Goal: Transaction & Acquisition: Purchase product/service

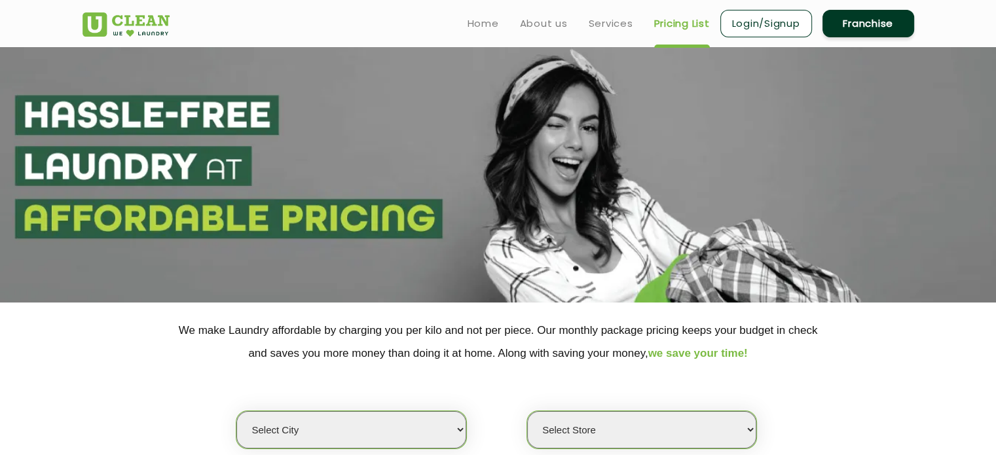
select select "0"
click at [622, 24] on link "Services" at bounding box center [611, 24] width 45 height 16
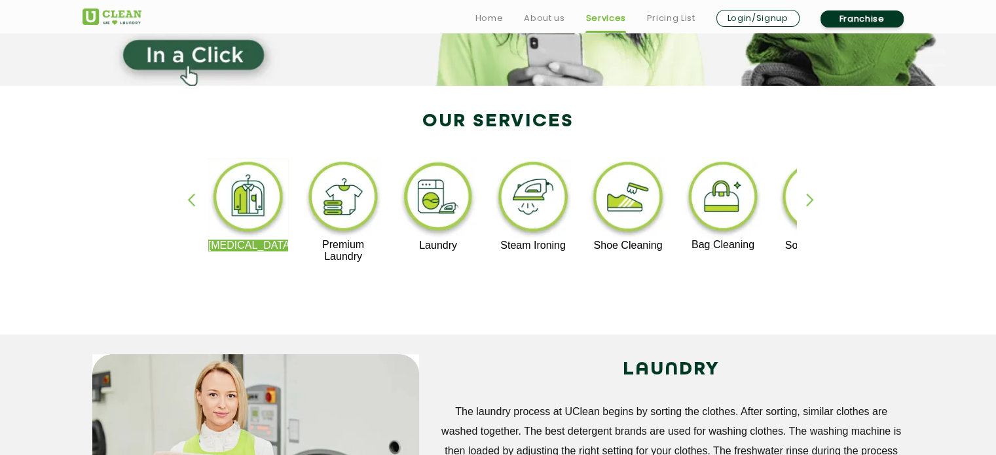
scroll to position [219, 0]
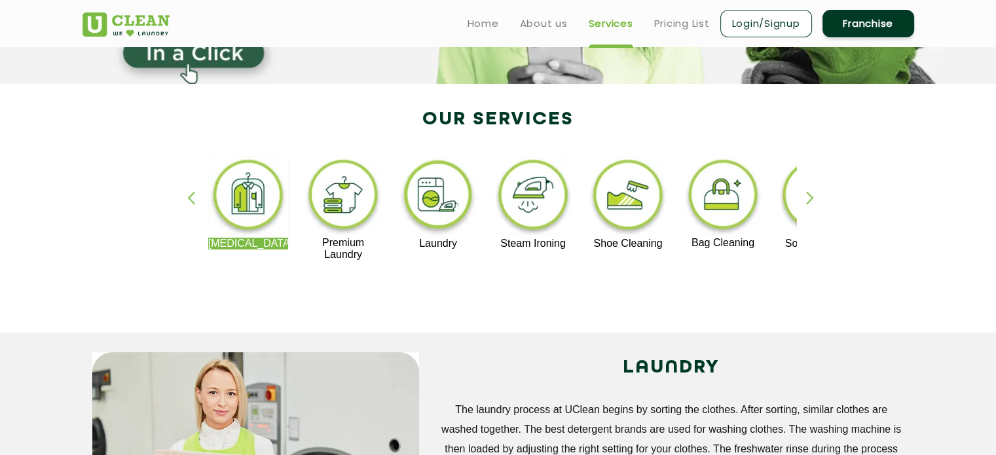
click at [250, 204] on img at bounding box center [248, 197] width 81 height 81
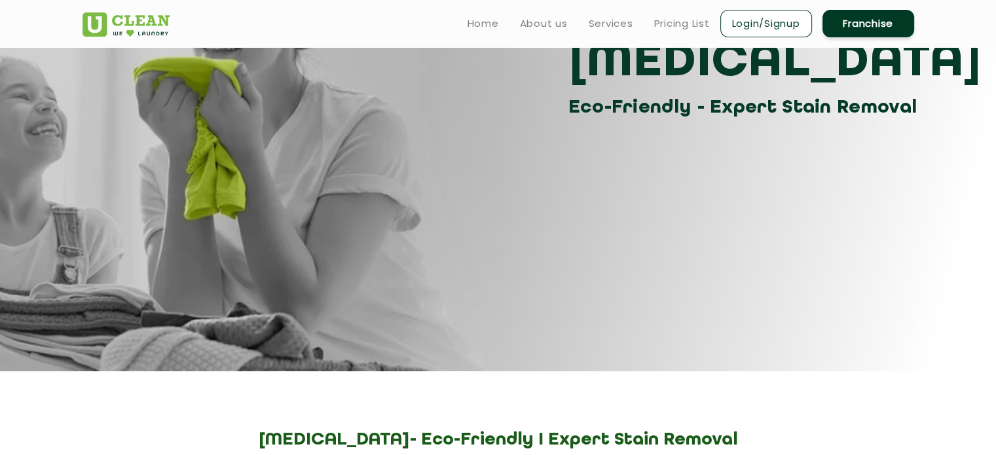
scroll to position [134, 0]
click at [480, 23] on link "Home" at bounding box center [483, 24] width 31 height 16
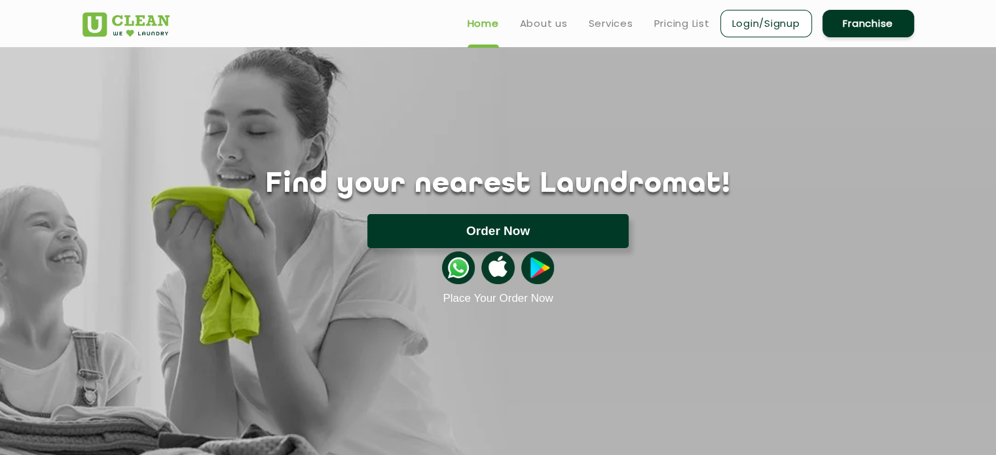
click at [409, 234] on button "Order Now" at bounding box center [497, 231] width 261 height 34
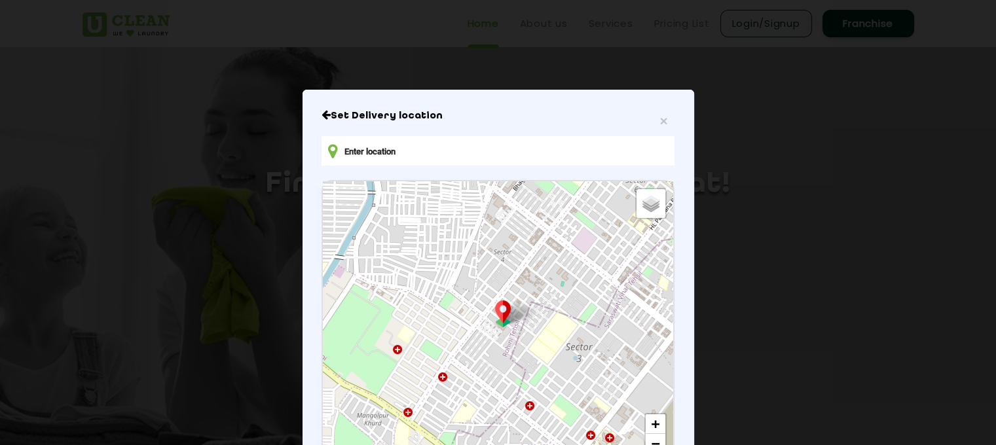
click at [427, 153] on input "text" at bounding box center [498, 150] width 352 height 29
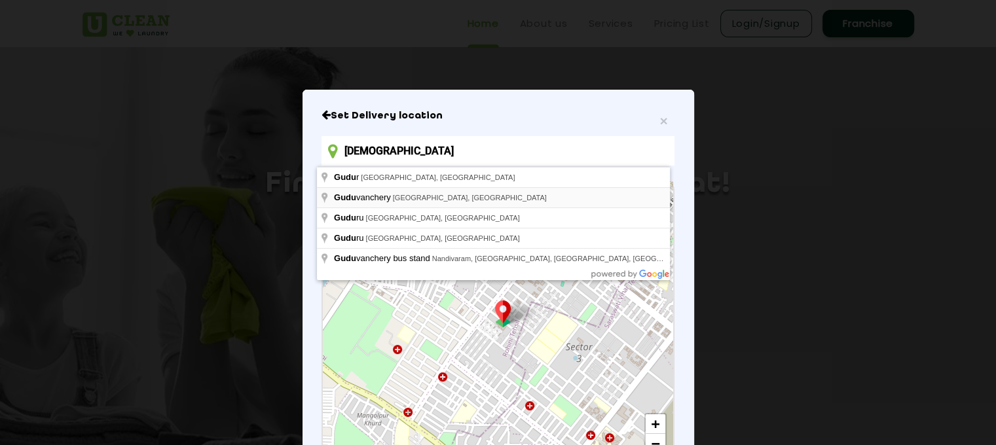
type input "Guduvanchery, [GEOGRAPHIC_DATA], [GEOGRAPHIC_DATA]"
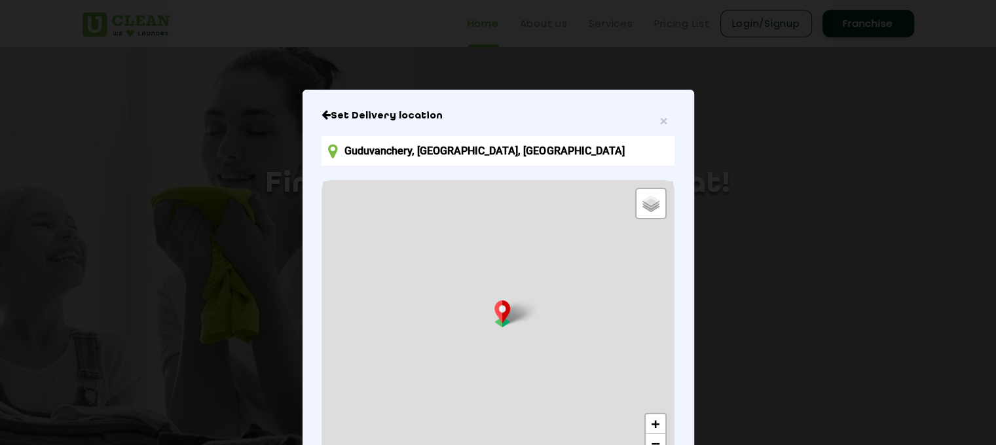
scroll to position [158, 0]
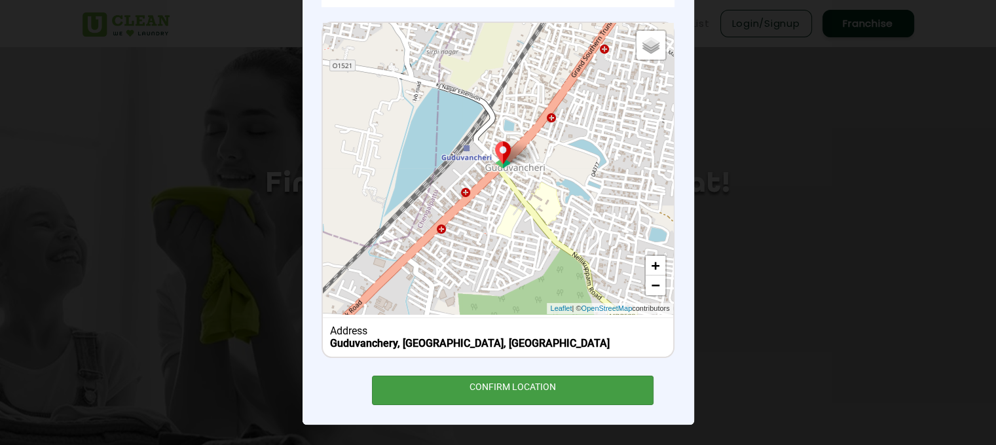
click at [506, 384] on div "CONFIRM LOCATION" at bounding box center [513, 390] width 282 height 29
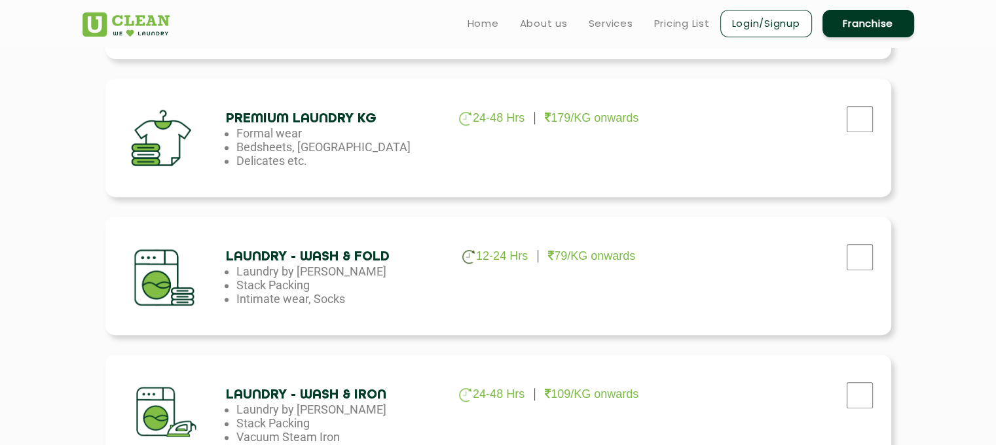
scroll to position [572, 0]
checkbox input "false"
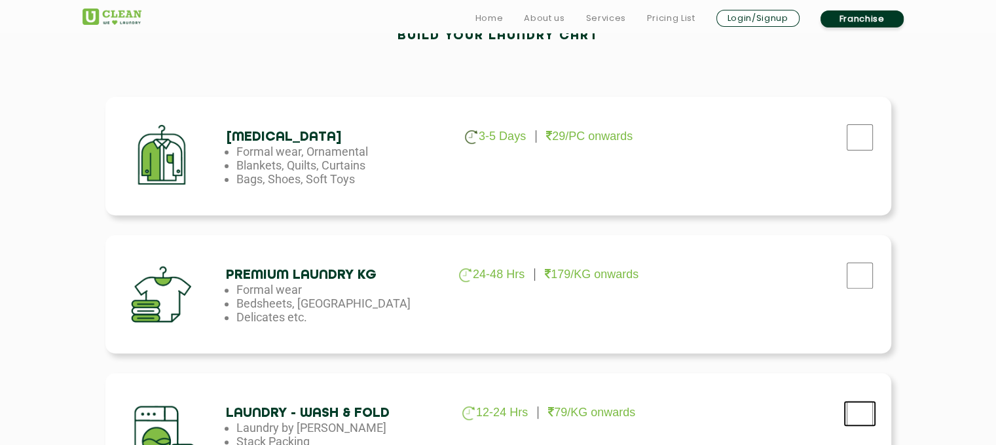
scroll to position [423, 0]
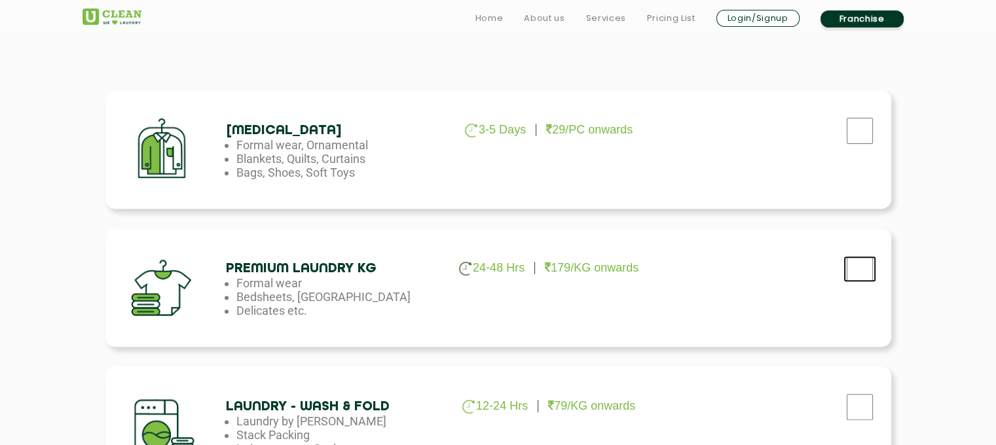
click at [870, 144] on input "checkbox" at bounding box center [860, 131] width 33 height 26
checkbox input "true"
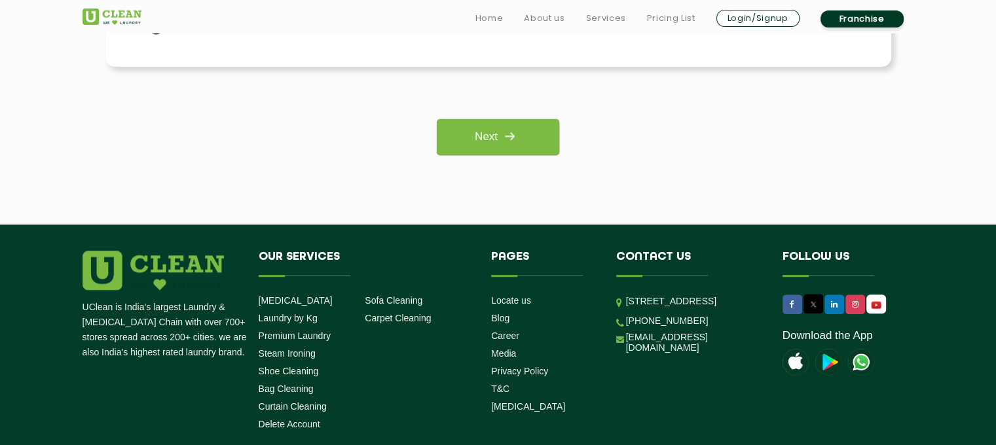
scroll to position [1130, 0]
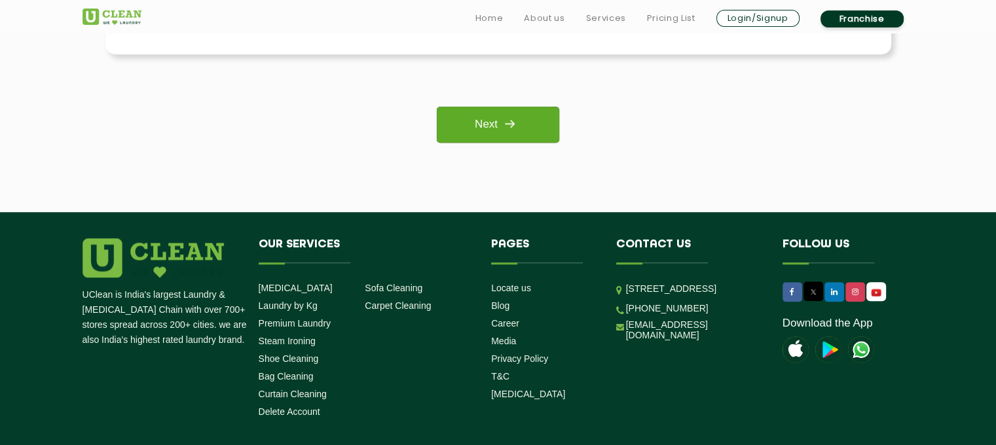
click at [540, 126] on link "Next" at bounding box center [498, 125] width 122 height 36
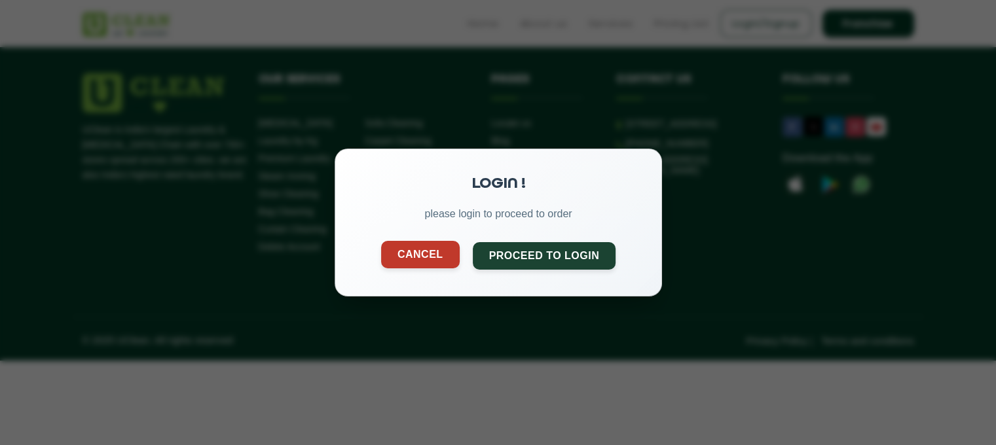
click at [432, 255] on button "Cancel" at bounding box center [420, 255] width 79 height 28
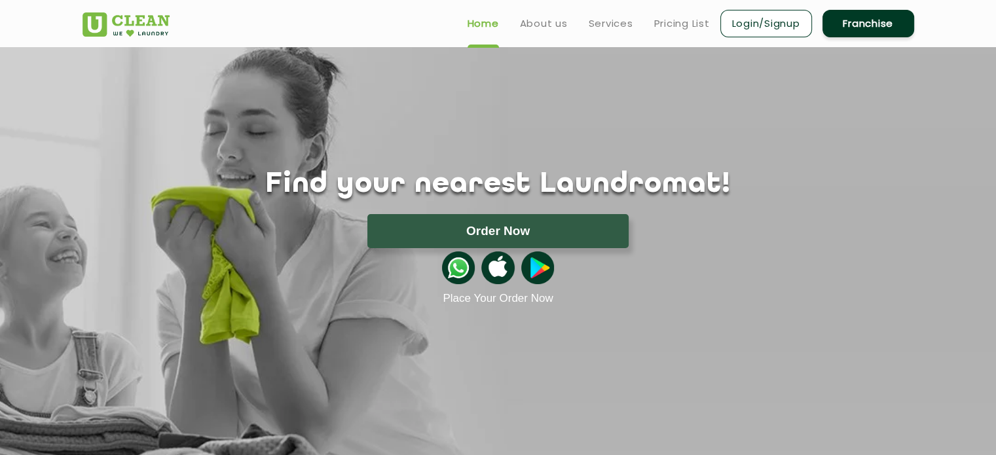
click at [753, 24] on link "Login/Signup" at bounding box center [766, 24] width 92 height 28
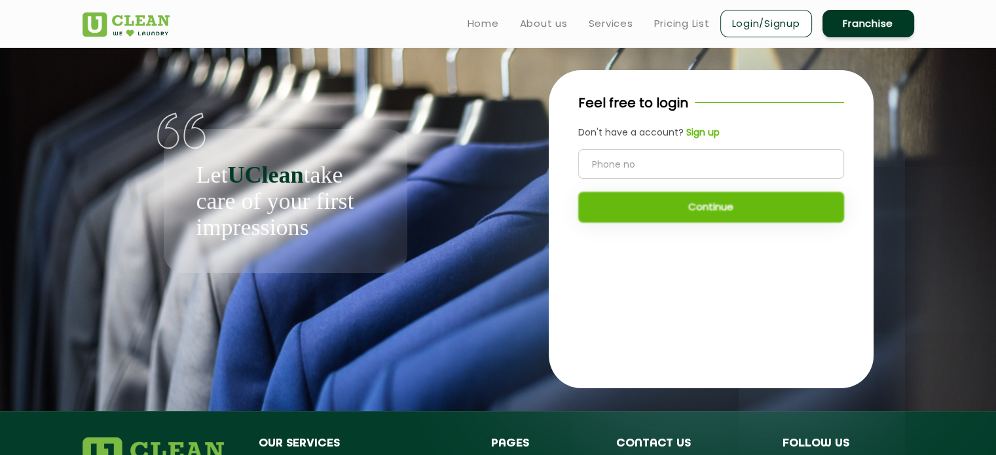
click at [686, 162] on input "tel" at bounding box center [711, 163] width 266 height 29
click at [639, 157] on input "tel" at bounding box center [711, 163] width 266 height 29
